Goal: Register for event/course

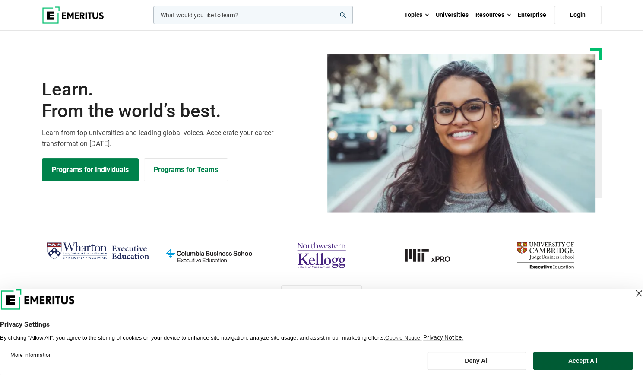
click at [565, 360] on button "Accept All" at bounding box center [583, 361] width 100 height 18
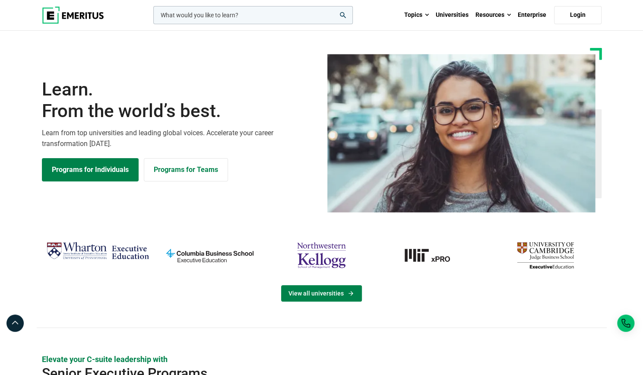
click at [329, 289] on link "View all universities" at bounding box center [321, 293] width 81 height 16
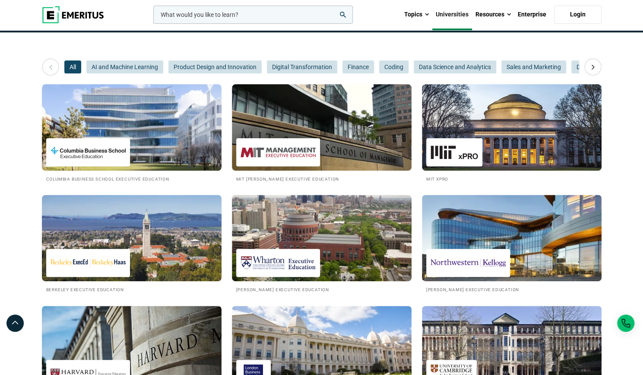
scroll to position [104, 0]
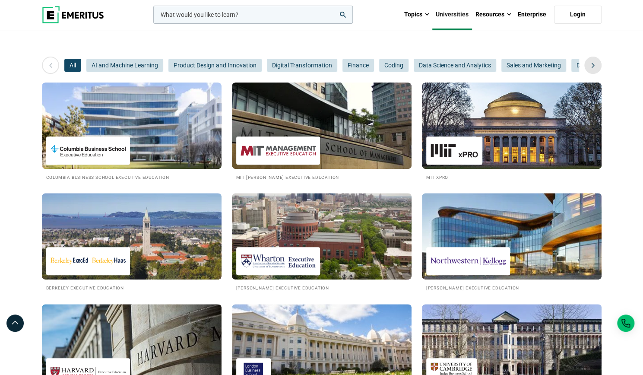
click at [590, 67] on icon at bounding box center [593, 65] width 15 height 16
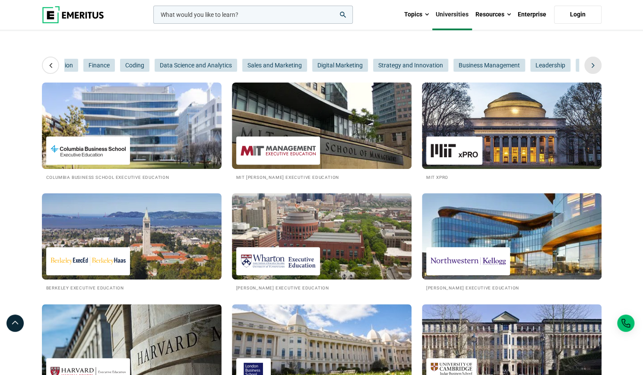
click at [588, 60] on icon at bounding box center [593, 65] width 15 height 16
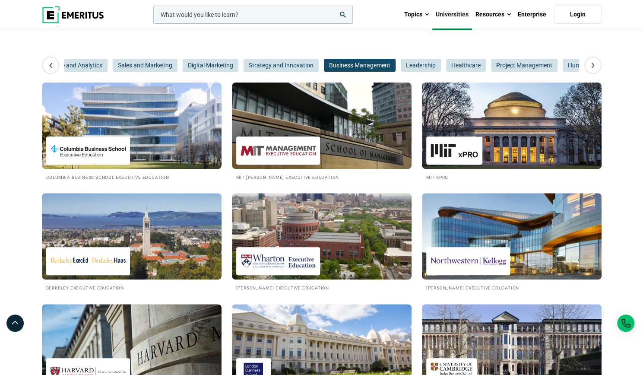
click at [361, 64] on span "Business Management" at bounding box center [360, 65] width 72 height 13
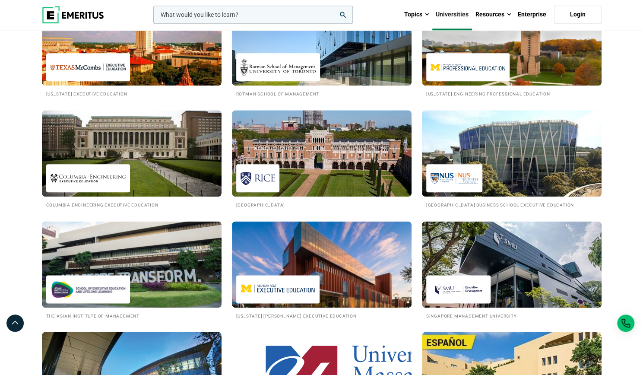
scroll to position [518, 0]
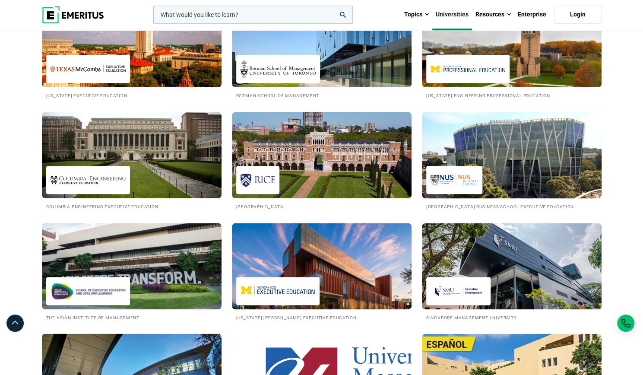
click at [495, 172] on img at bounding box center [512, 155] width 198 height 95
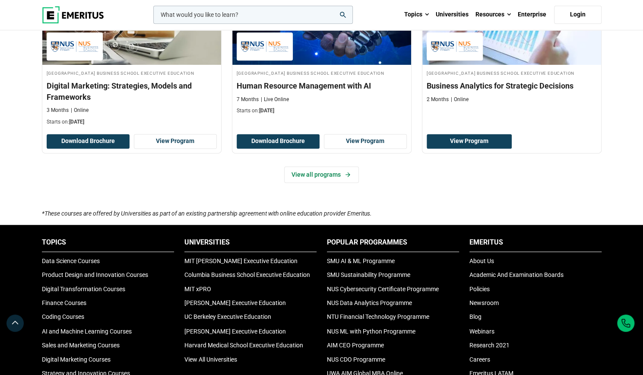
scroll to position [642, 0]
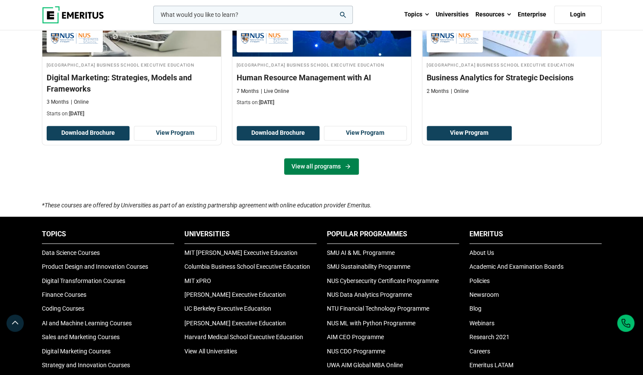
click at [333, 175] on link "View all programs" at bounding box center [321, 166] width 75 height 16
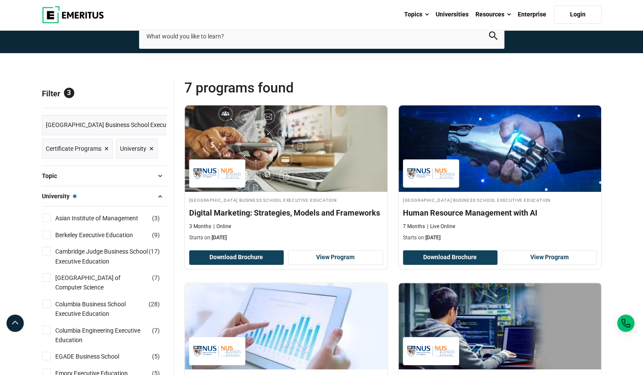
scroll to position [48, 0]
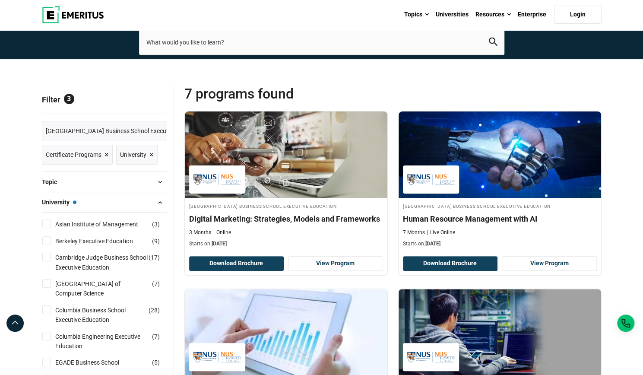
click at [101, 153] on span "Certificate Programs" at bounding box center [74, 155] width 56 height 10
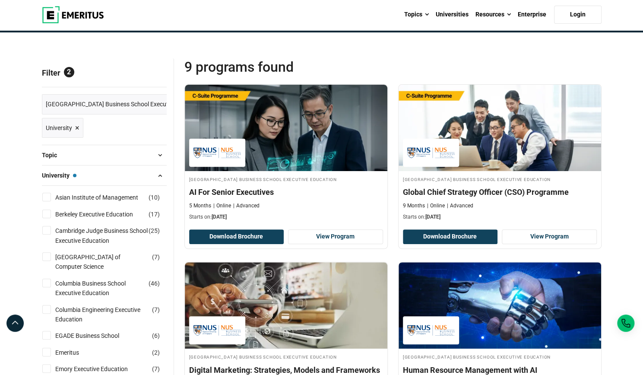
scroll to position [74, 0]
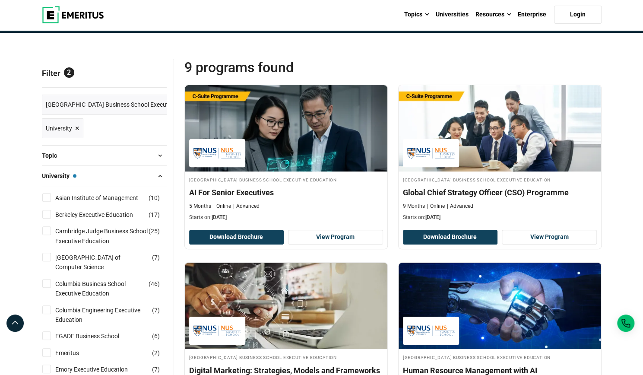
click at [79, 129] on span "×" at bounding box center [77, 128] width 4 height 13
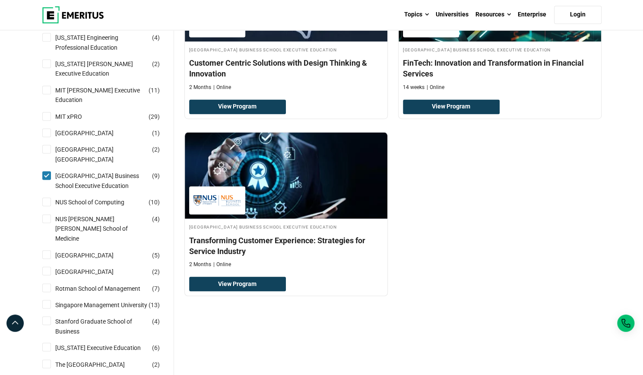
scroll to position [725, 0]
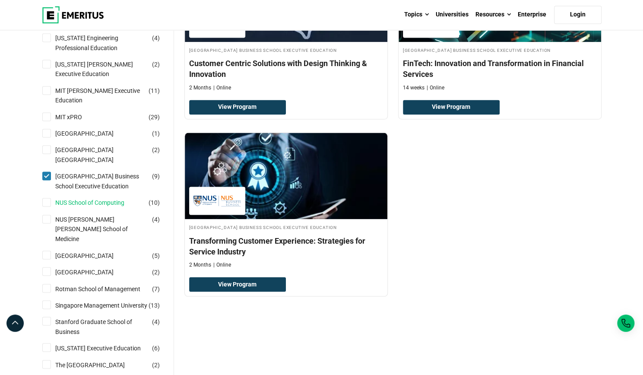
click at [67, 198] on link "NUS School of Computing" at bounding box center [98, 203] width 86 height 10
checkbox input "true"
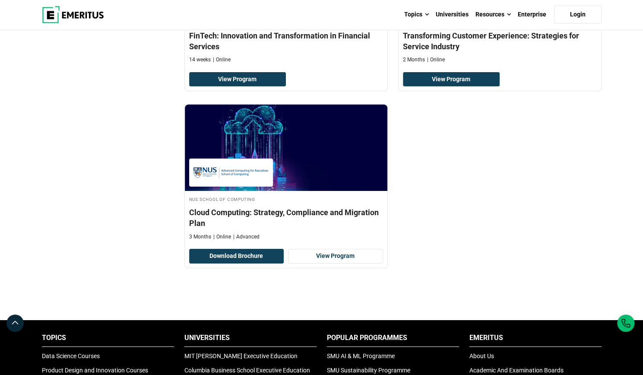
scroll to position [1642, 0]
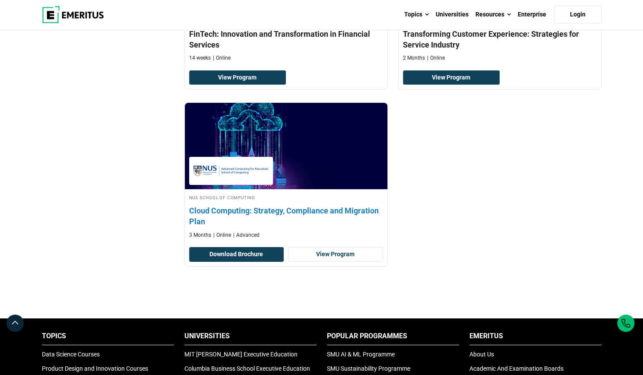
click at [210, 205] on h4 "Cloud Computing: Strategy, Compliance and Migration Plan" at bounding box center [286, 216] width 194 height 22
